Goal: Check status

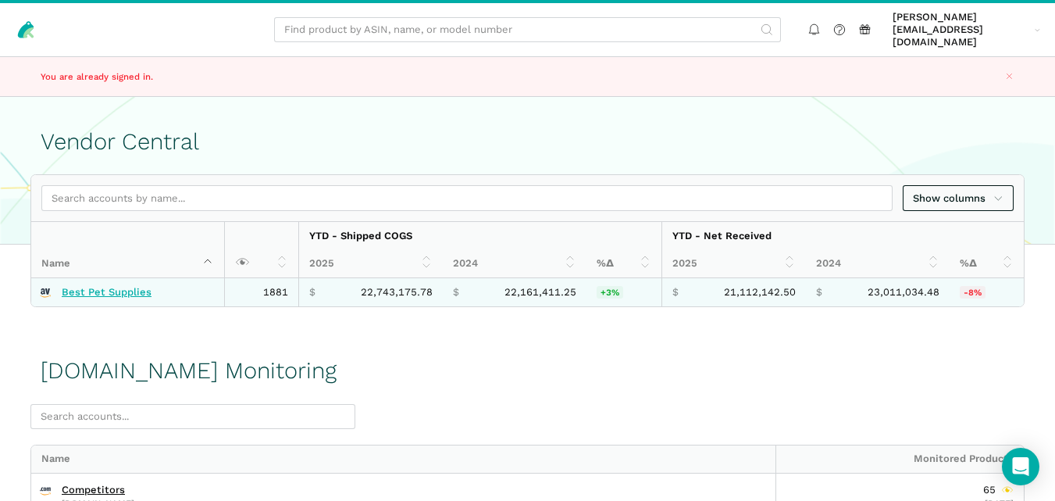
click at [97, 286] on link "Best Pet Supplies" at bounding box center [107, 292] width 90 height 12
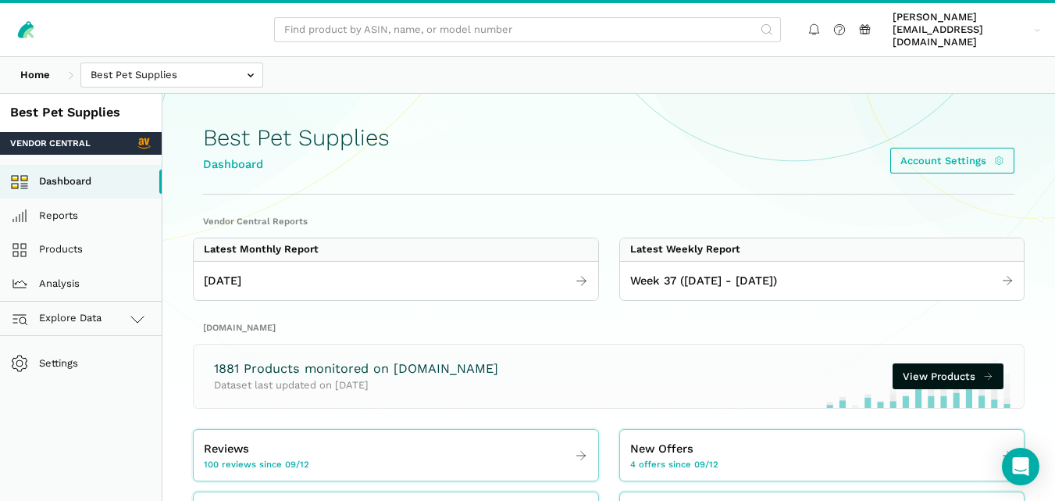
click at [96, 309] on span "Explore Data" at bounding box center [59, 318] width 87 height 19
click at [89, 370] on link "[DOMAIN_NAME]" at bounding box center [81, 387] width 162 height 34
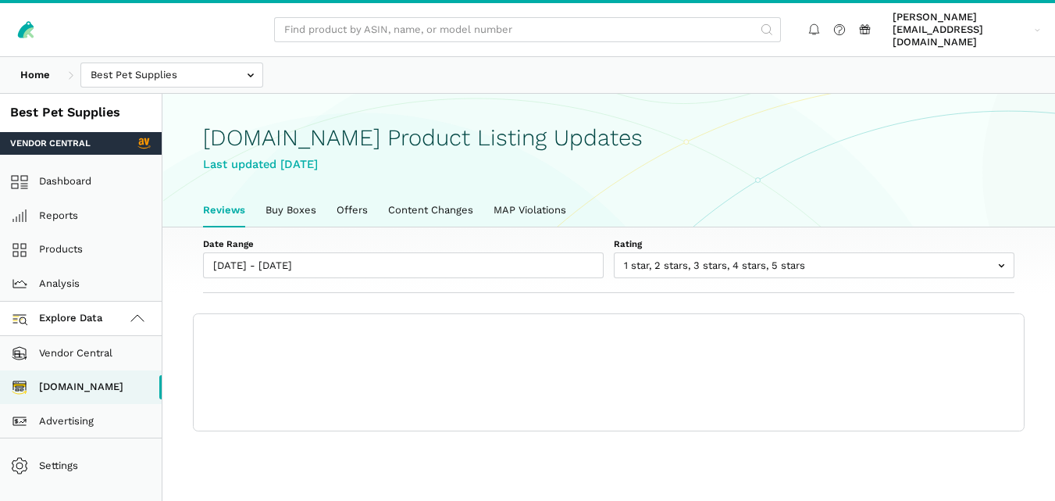
scroll to position [5, 0]
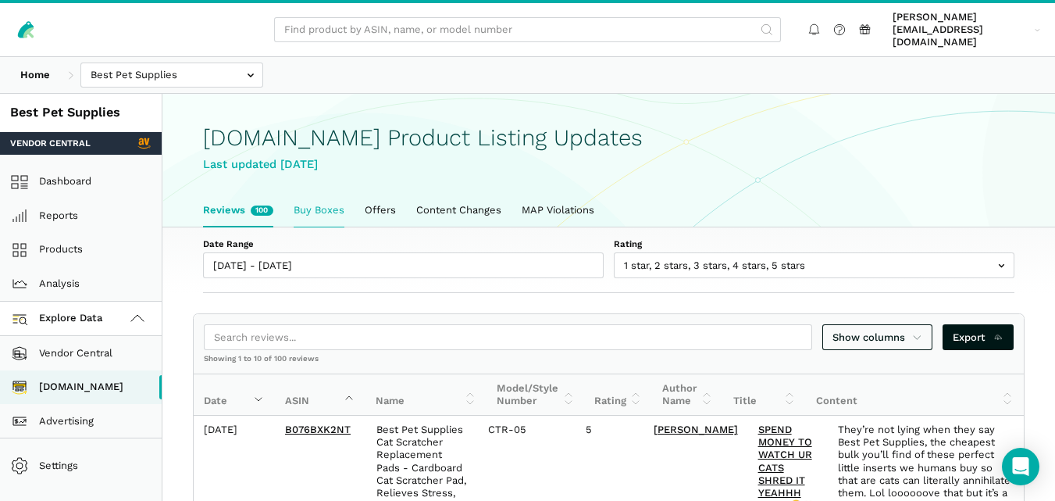
click at [345, 194] on link "Buy Boxes" at bounding box center [319, 210] width 71 height 33
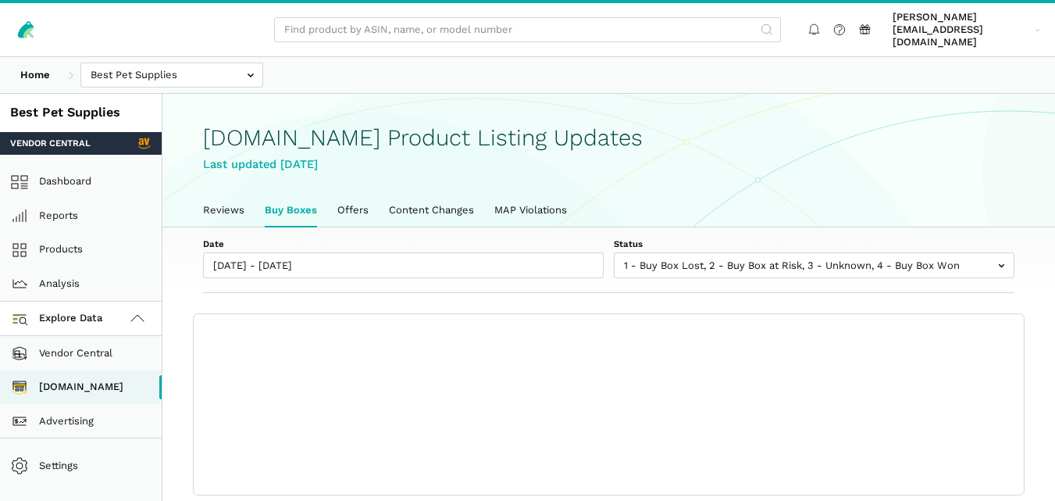
scroll to position [5, 0]
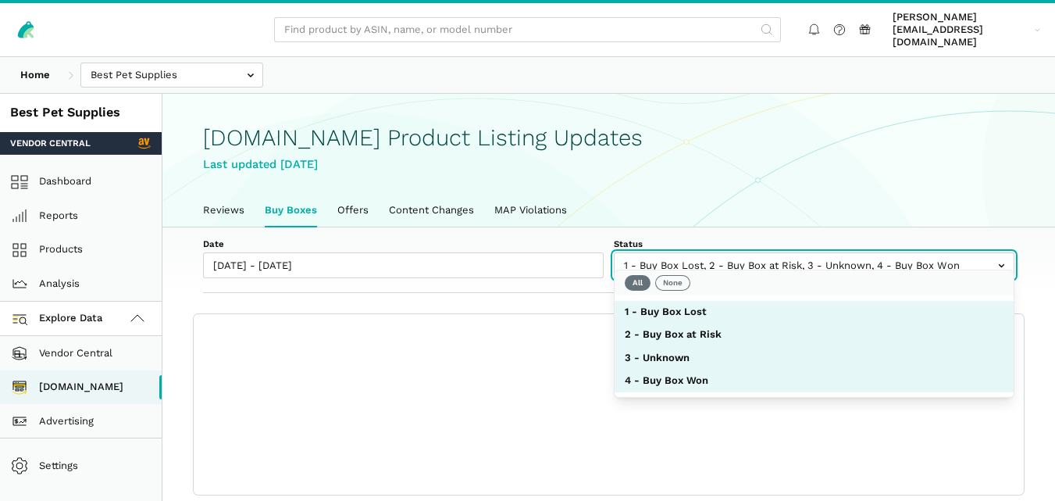
click at [746, 252] on input "text" at bounding box center [814, 265] width 401 height 26
click at [680, 284] on button "None" at bounding box center [672, 283] width 35 height 16
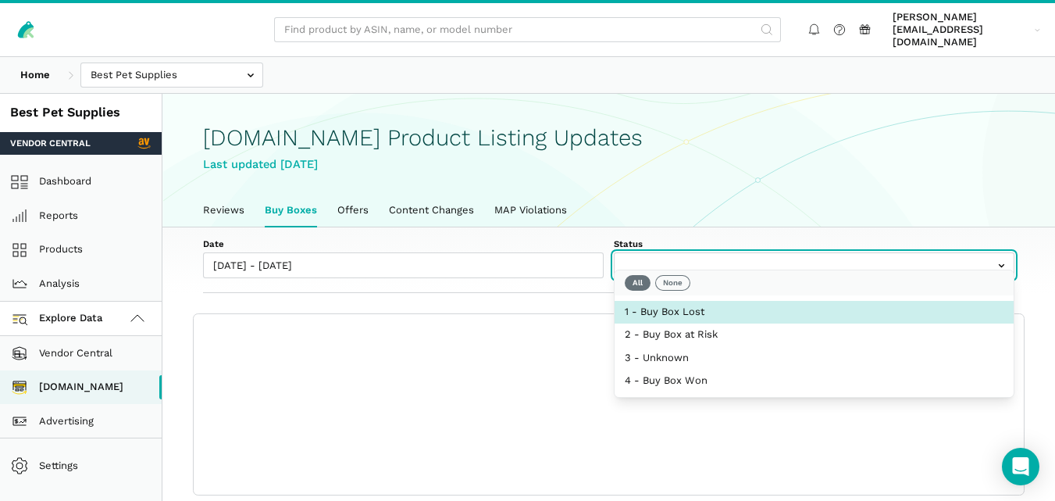
select select "1 - Buy Box Lost"
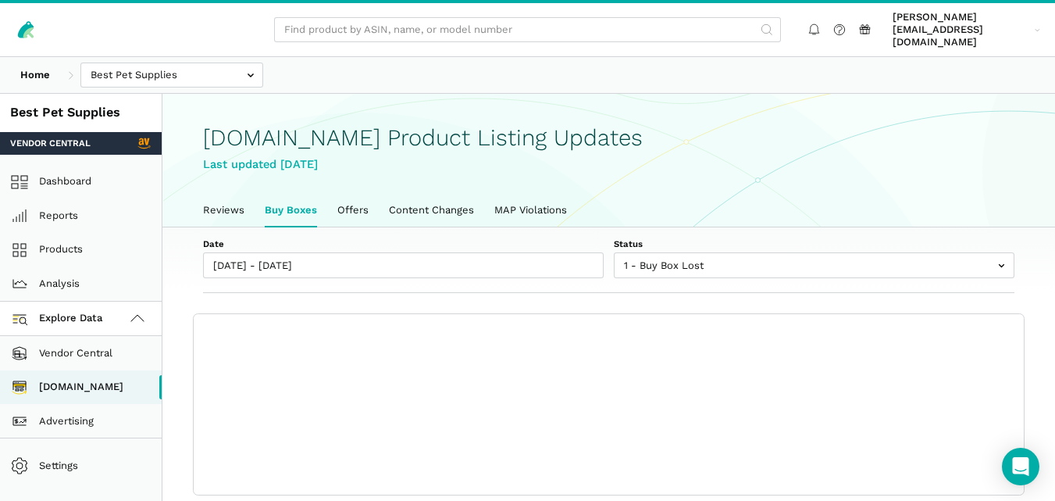
click at [569, 274] on div "Date 09/12/2025 - 09/19/2025 Status 1 - Buy Box Lost 2 - Buy Box at Risk 3 - Un…" at bounding box center [608, 260] width 893 height 66
click at [221, 207] on link "Reviews" at bounding box center [224, 210] width 62 height 33
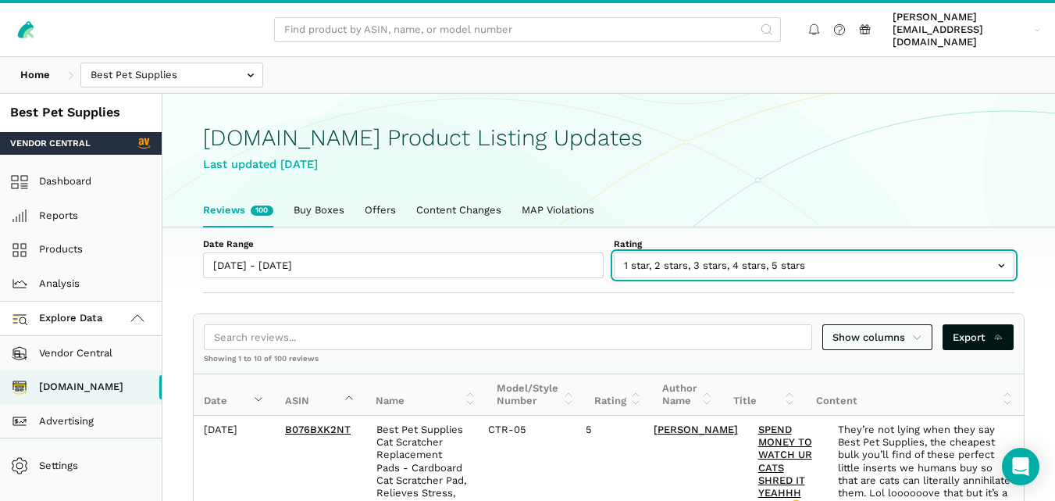
click at [662, 259] on input "text" at bounding box center [814, 265] width 401 height 26
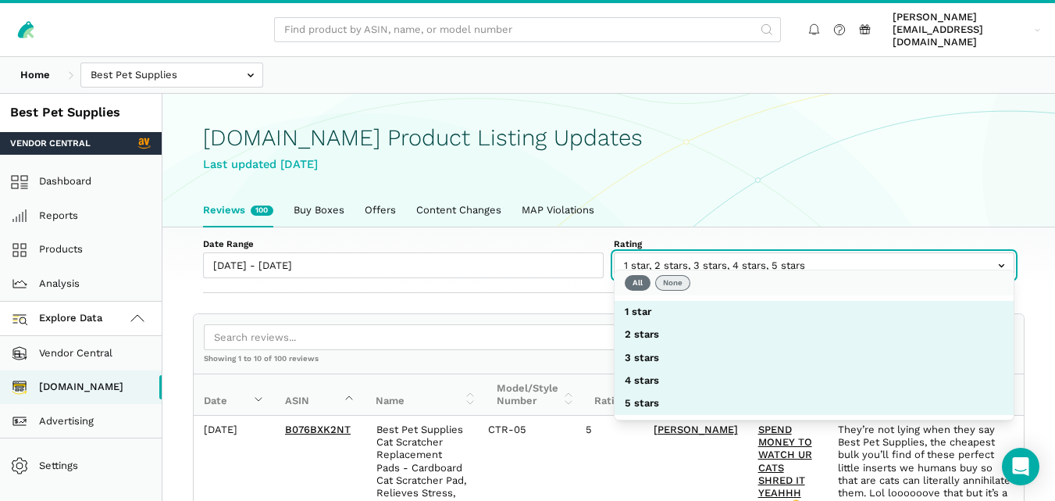
select select
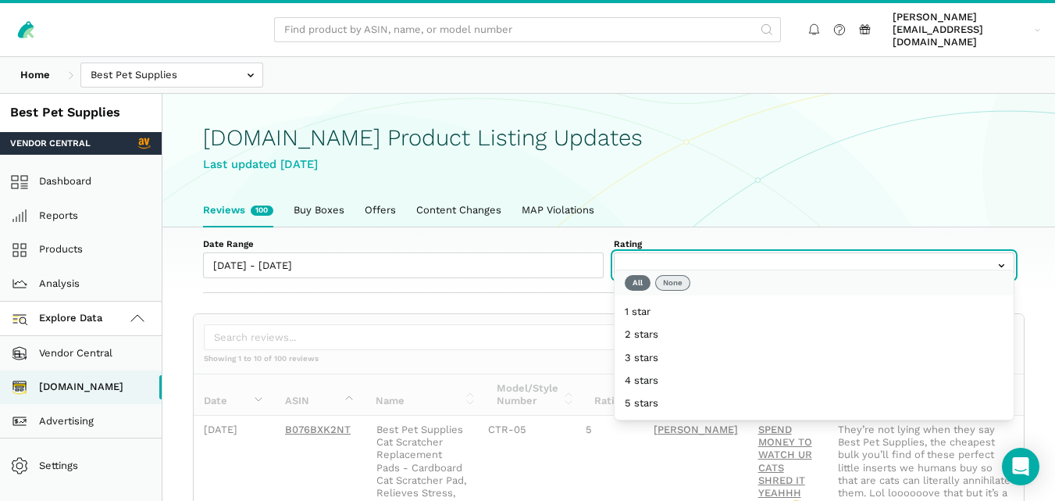
click at [671, 283] on button "None" at bounding box center [672, 283] width 35 height 16
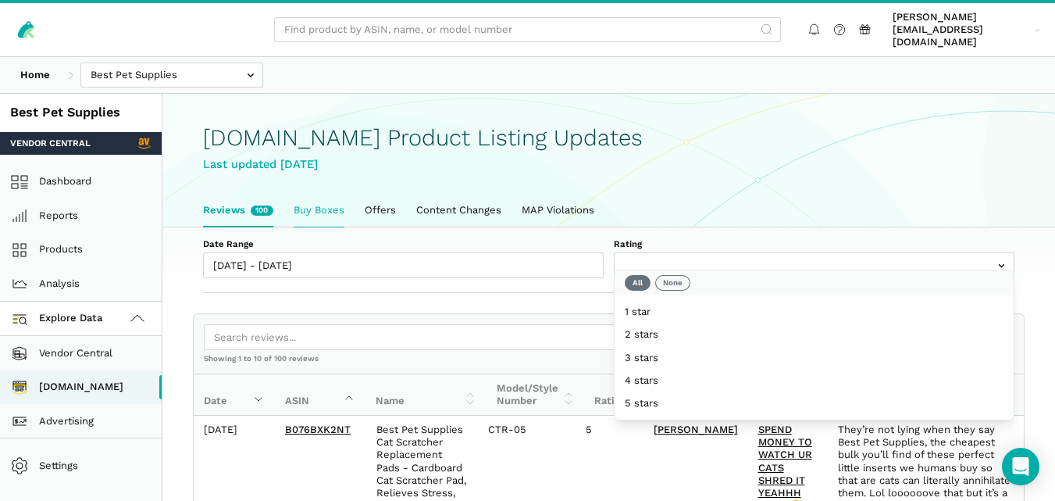
click at [318, 200] on link "Buy Boxes" at bounding box center [319, 210] width 71 height 33
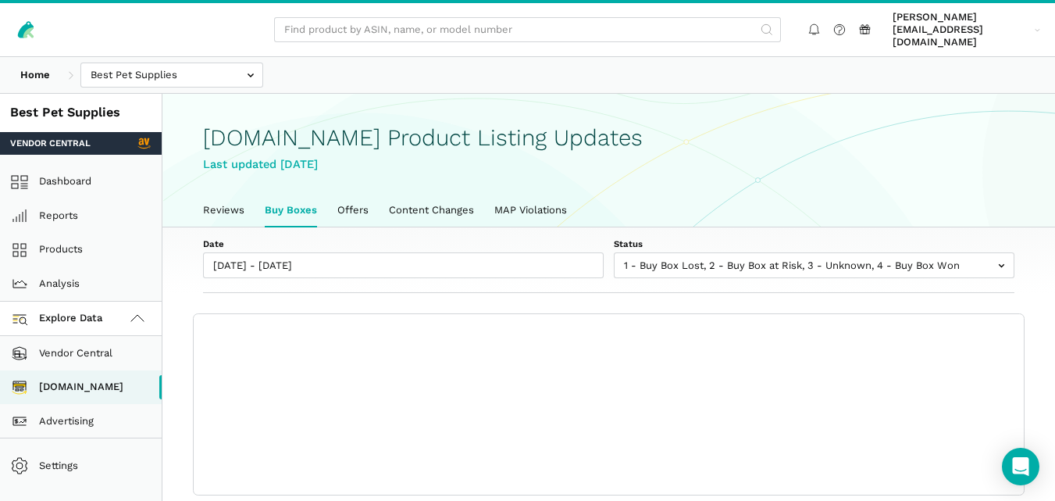
scroll to position [5, 0]
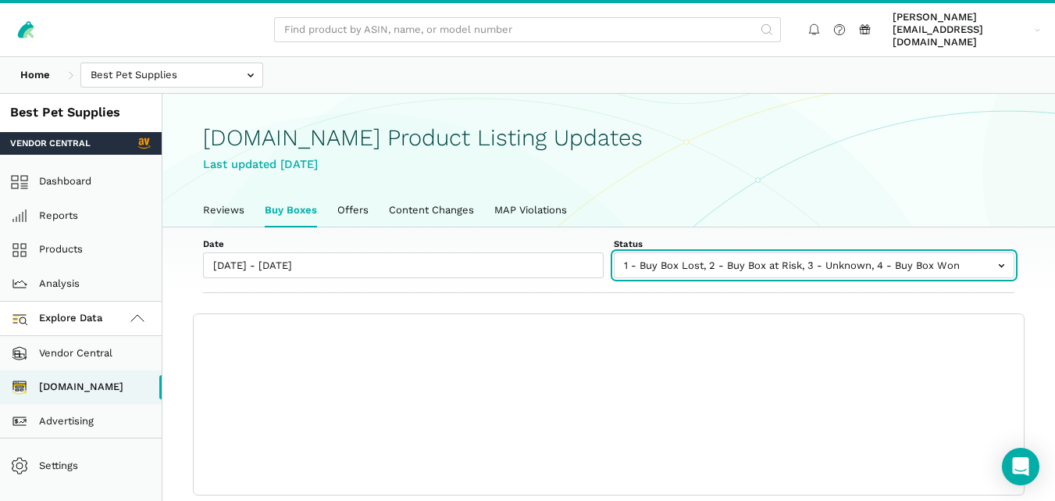
click at [697, 253] on input "text" at bounding box center [814, 265] width 401 height 26
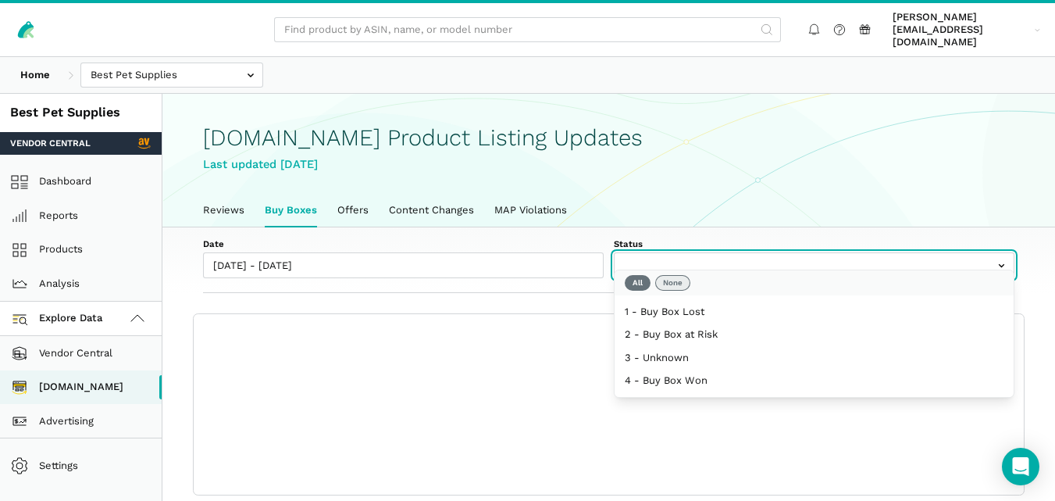
click at [669, 286] on button "None" at bounding box center [672, 283] width 35 height 16
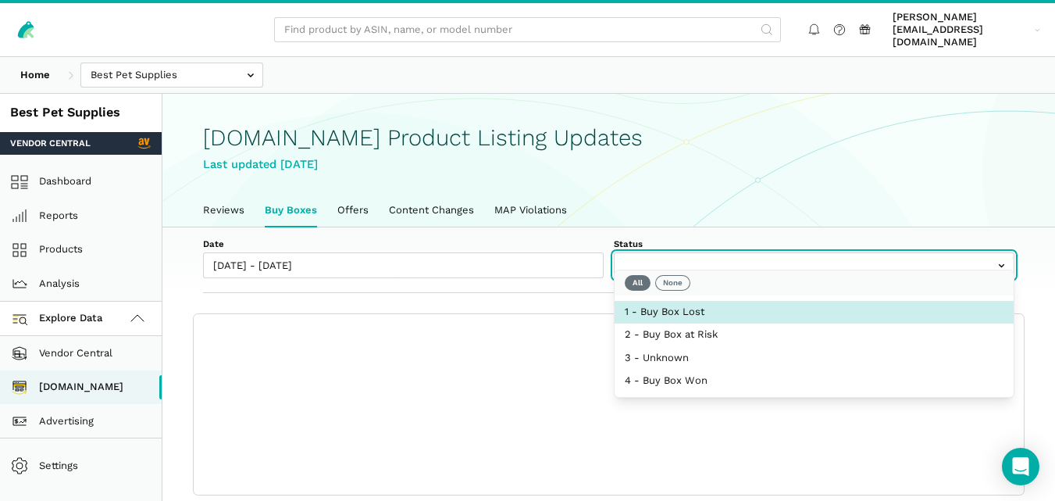
select select "1 - Buy Box Lost"
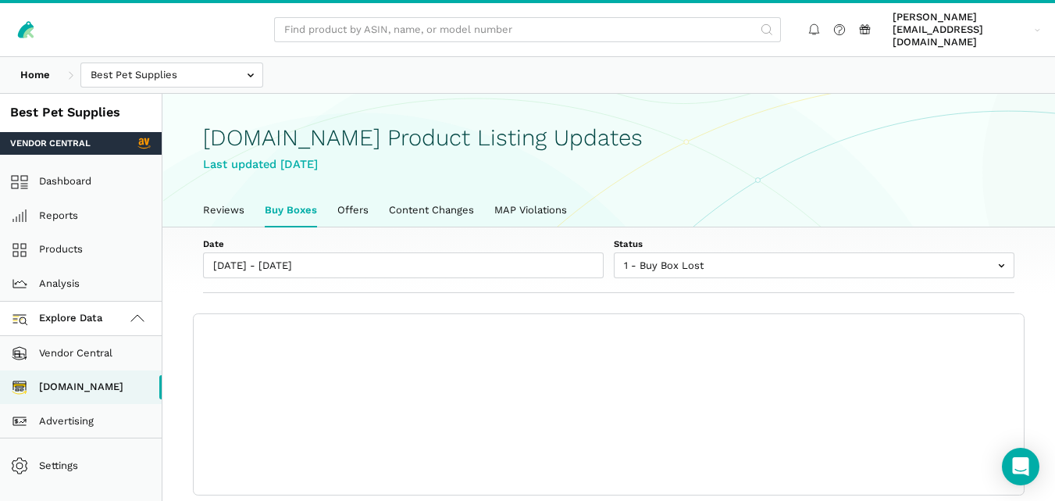
click at [655, 160] on div "Last updated [DATE]" at bounding box center [609, 164] width 812 height 18
